Goal: Information Seeking & Learning: Stay updated

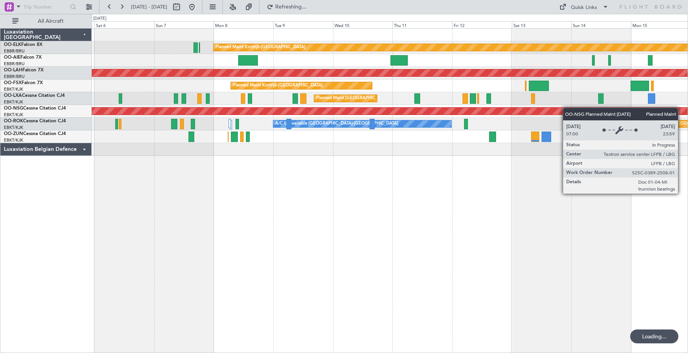
click at [576, 109] on div "Planned Maint Kortrijk-[GEOGRAPHIC_DATA] Unplanned Maint [GEOGRAPHIC_DATA] ([GE…" at bounding box center [390, 92] width 596 height 127
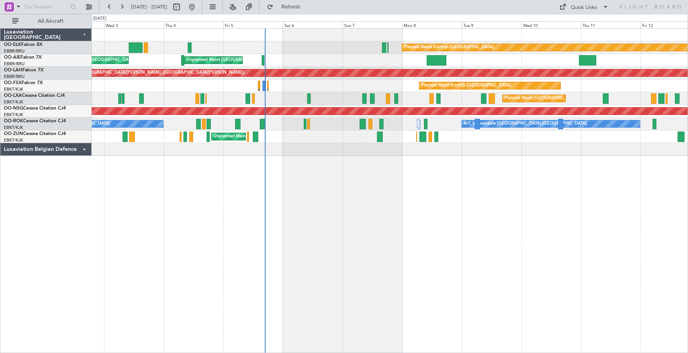
click at [444, 81] on div "Planned Maint Kortrijk-[GEOGRAPHIC_DATA]" at bounding box center [390, 85] width 596 height 13
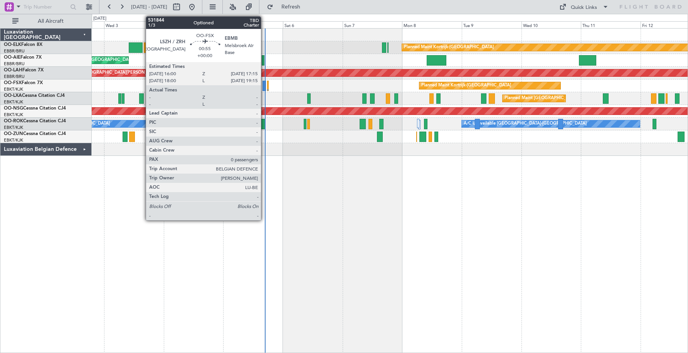
click at [264, 86] on div at bounding box center [264, 86] width 3 height 10
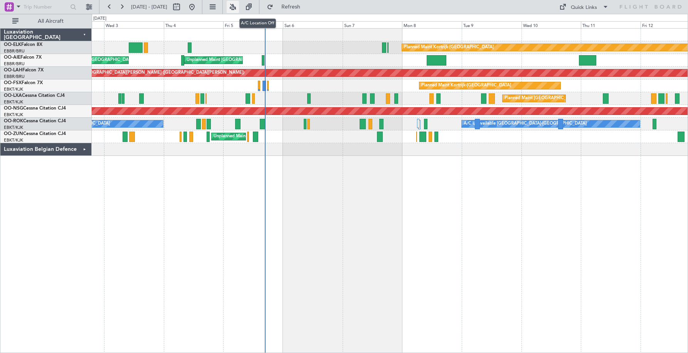
click at [239, 8] on button at bounding box center [233, 7] width 12 height 12
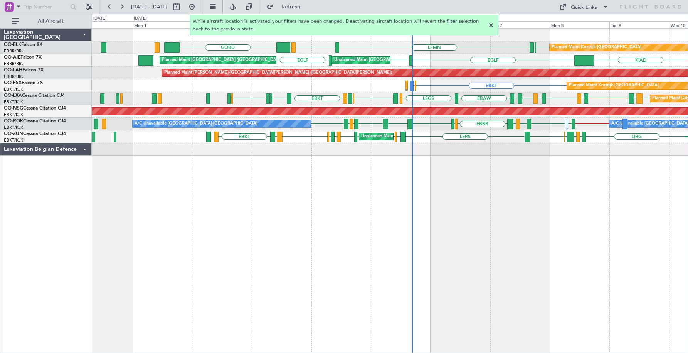
click at [364, 89] on div "EBKT EBMB or EBKT Planned Maint [GEOGRAPHIC_DATA]-[GEOGRAPHIC_DATA] EBKT" at bounding box center [390, 85] width 596 height 13
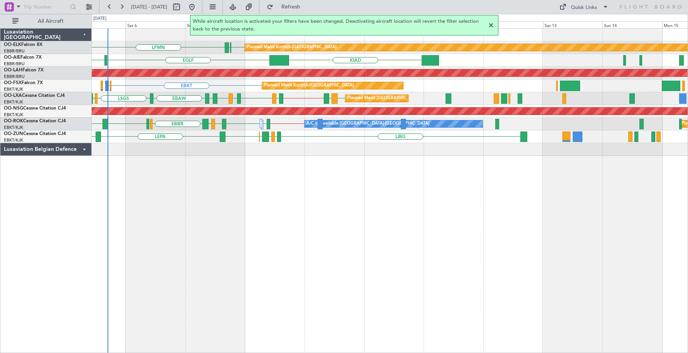
click at [339, 96] on div "EBKT [GEOGRAPHIC_DATA] LFMN Planned Maint [GEOGRAPHIC_DATA]-[GEOGRAPHIC_DATA] L…" at bounding box center [390, 92] width 596 height 127
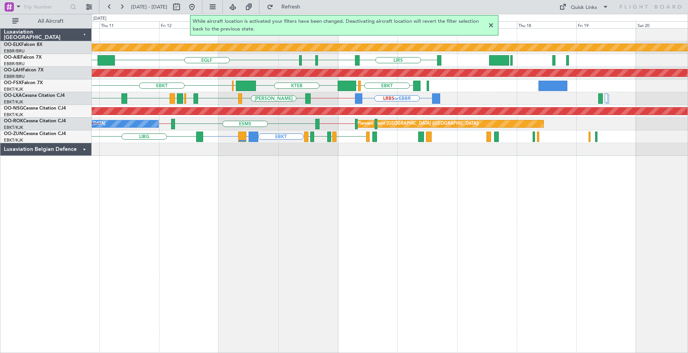
click at [333, 98] on div "Planned Maint Kortrijk-[GEOGRAPHIC_DATA] LIRS [GEOGRAPHIC_DATA] EHTW [GEOGRAPHI…" at bounding box center [390, 92] width 596 height 127
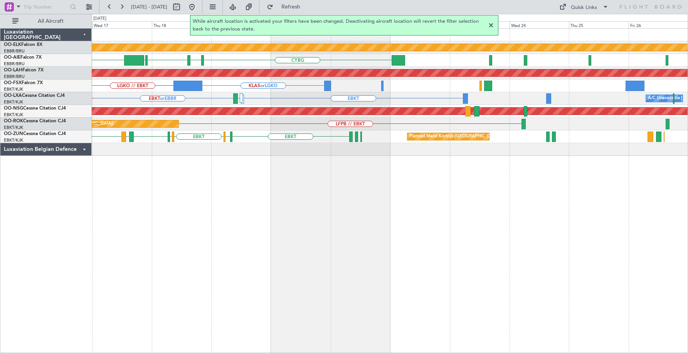
click at [285, 90] on div "Planned Maint Kortrijk-[GEOGRAPHIC_DATA] CYBG CYUL KBOS KTEB [GEOGRAPHIC_DATA] …" at bounding box center [390, 92] width 596 height 127
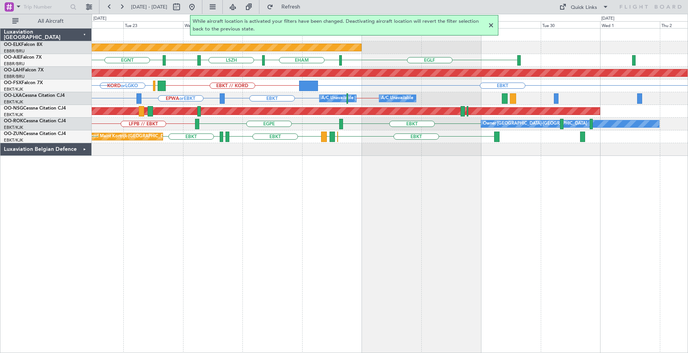
click at [347, 89] on div "KORD or LGKO EBKT EBKT // KORD LGAV KCMI or LGKO KLAS or LGKO" at bounding box center [390, 85] width 596 height 13
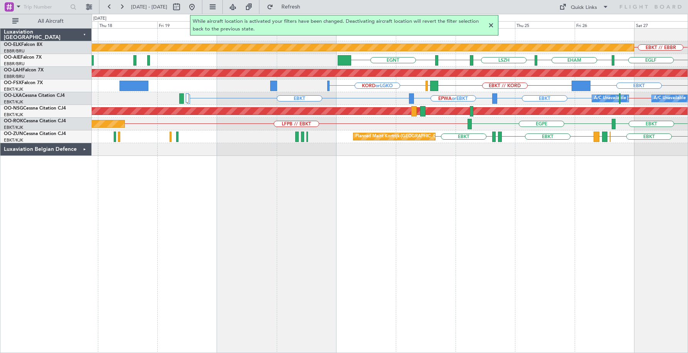
click at [630, 98] on div "EBKT // EBBR Planned Maint [GEOGRAPHIC_DATA]-[GEOGRAPHIC_DATA] [GEOGRAPHIC_DATA…" at bounding box center [390, 92] width 596 height 127
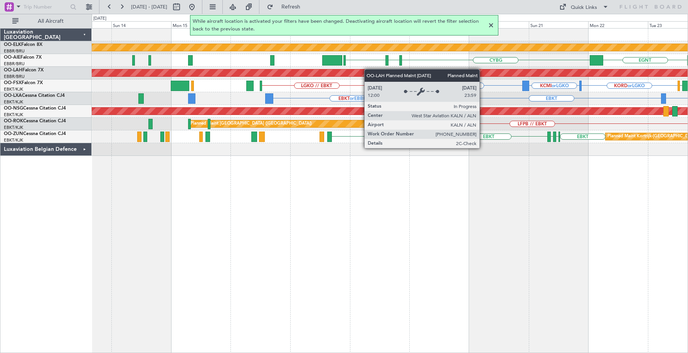
click at [426, 69] on div "Planned Maint Kortrijk-[GEOGRAPHIC_DATA] [GEOGRAPHIC_DATA] CYBG CYUL KBOS [GEOG…" at bounding box center [390, 92] width 596 height 127
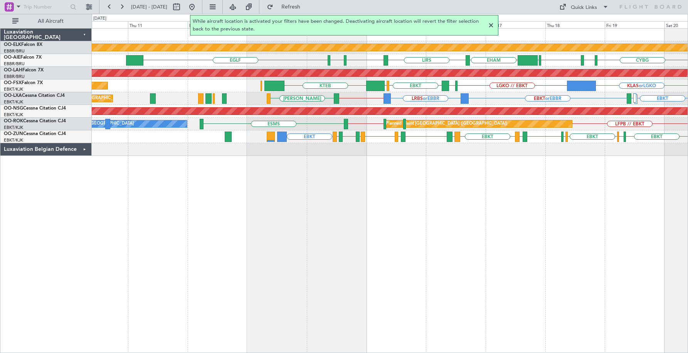
click at [397, 77] on div "Planned Maint [PERSON_NAME]-[GEOGRAPHIC_DATA][PERSON_NAME] ([GEOGRAPHIC_DATA][P…" at bounding box center [390, 73] width 596 height 13
click at [239, 8] on button at bounding box center [233, 7] width 12 height 12
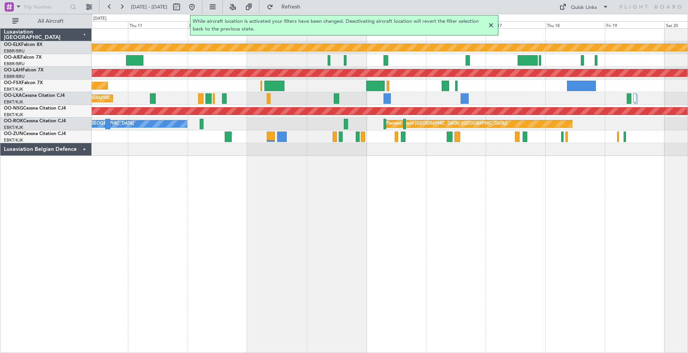
click at [489, 26] on div at bounding box center [491, 25] width 9 height 9
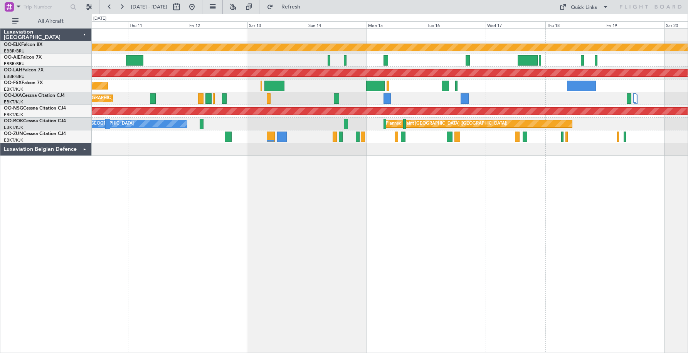
click at [84, 147] on div "Luxaviation Belgian Defence" at bounding box center [45, 149] width 91 height 13
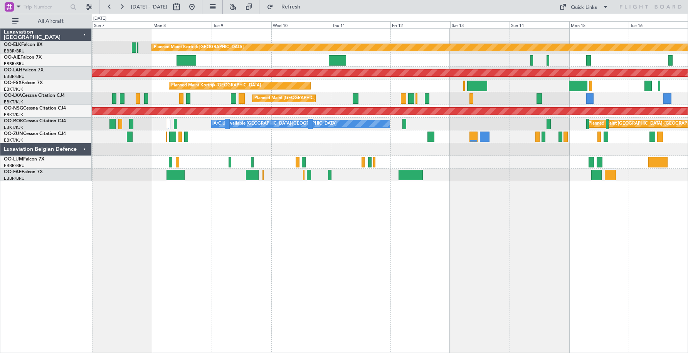
click at [579, 154] on div "Planned Maint Kortrijk-[GEOGRAPHIC_DATA] Unplanned Maint [GEOGRAPHIC_DATA] ([GE…" at bounding box center [390, 105] width 596 height 153
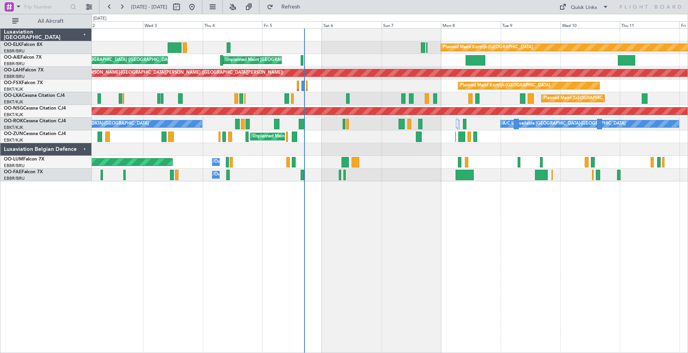
click at [362, 173] on div "Planned Maint Kortrijk-[GEOGRAPHIC_DATA] Unplanned Maint [GEOGRAPHIC_DATA] ([GE…" at bounding box center [390, 190] width 596 height 325
